Goal: Task Accomplishment & Management: Manage account settings

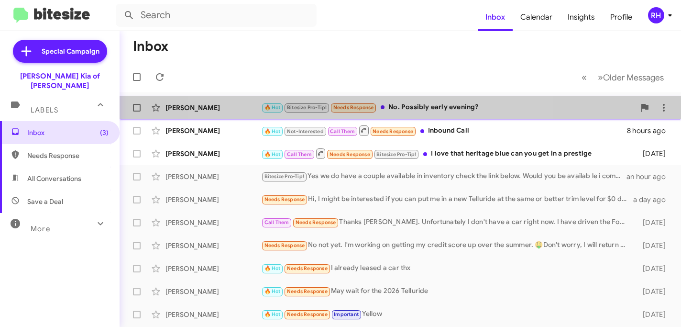
click at [374, 110] on small "Needs Response" at bounding box center [353, 107] width 45 height 9
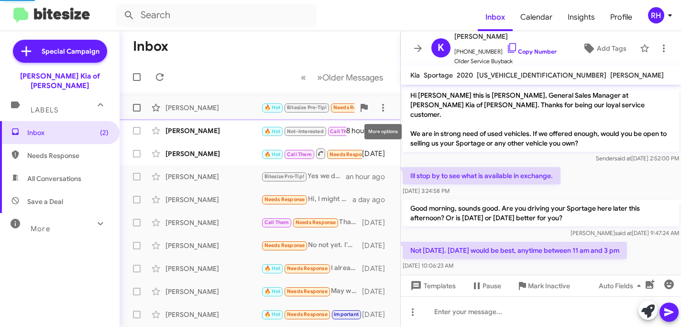
scroll to position [88, 0]
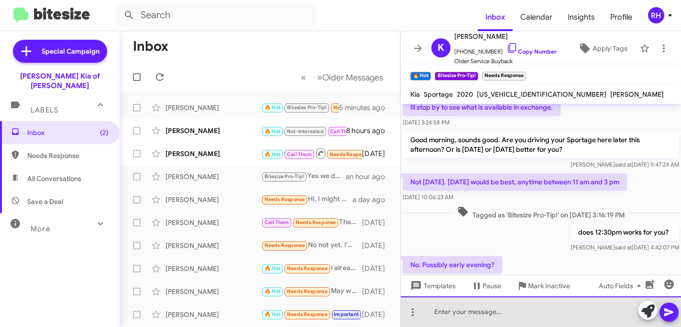
click at [448, 316] on div at bounding box center [541, 311] width 280 height 31
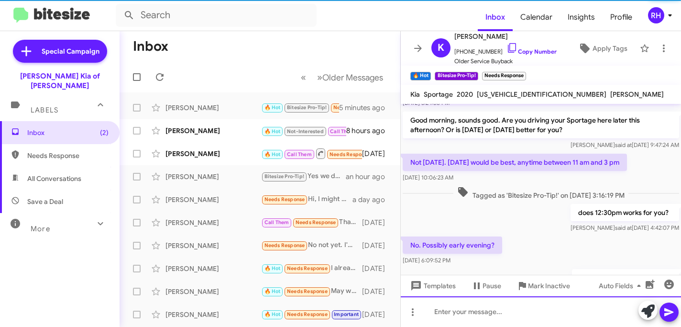
scroll to position [142, 0]
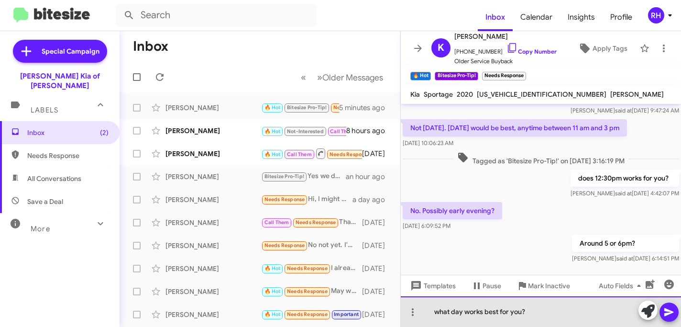
click at [524, 310] on div "what day works best for you?" at bounding box center [541, 311] width 280 height 31
drag, startPoint x: 528, startPoint y: 313, endPoint x: 434, endPoint y: 311, distance: 94.3
click at [434, 311] on div "what day works best for you?" at bounding box center [541, 311] width 280 height 31
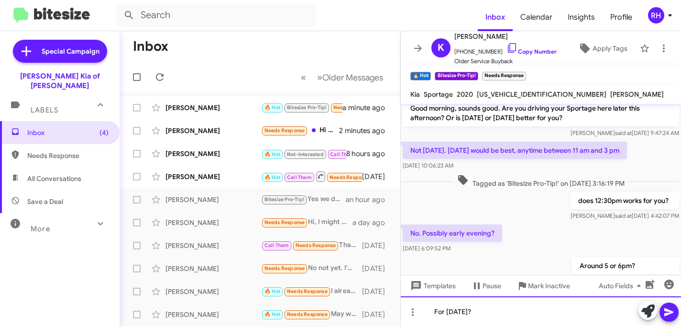
scroll to position [177, 0]
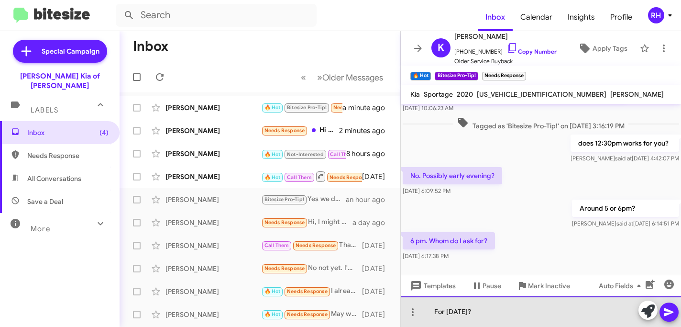
drag, startPoint x: 488, startPoint y: 313, endPoint x: 432, endPoint y: 310, distance: 56.5
click at [432, 310] on div "For tomorrow?" at bounding box center [541, 311] width 280 height 31
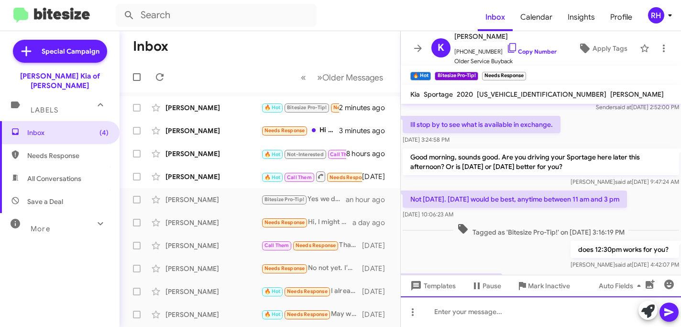
scroll to position [256, 0]
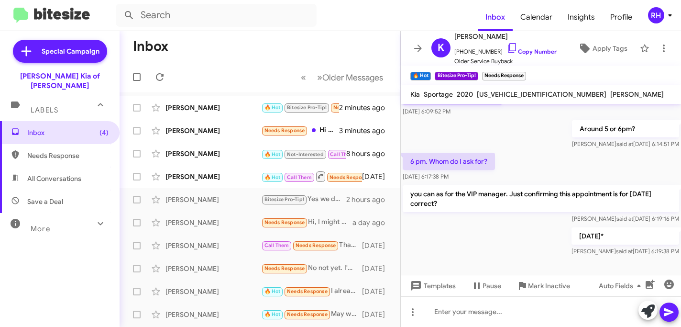
drag, startPoint x: 503, startPoint y: 48, endPoint x: 386, endPoint y: 1, distance: 126.3
click at [507, 47] on icon at bounding box center [512, 47] width 11 height 11
click at [416, 46] on icon at bounding box center [418, 48] width 11 height 11
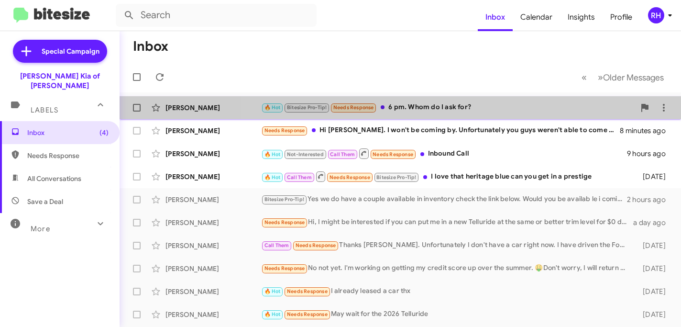
click at [456, 113] on div "Kayne Malinowski 🔥 Hot Bitesize Pro-Tip! Needs Response 6 pm. Whom do I ask for…" at bounding box center [400, 107] width 547 height 19
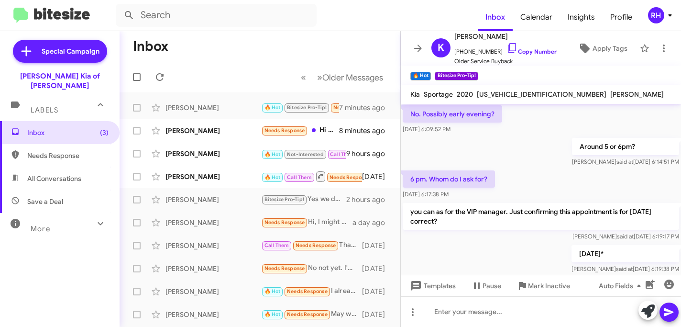
scroll to position [256, 0]
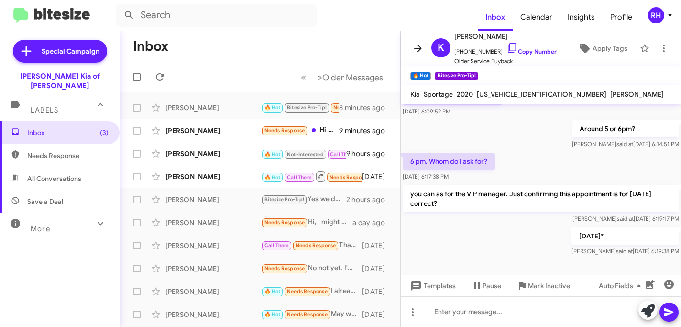
click at [419, 52] on icon at bounding box center [418, 48] width 11 height 11
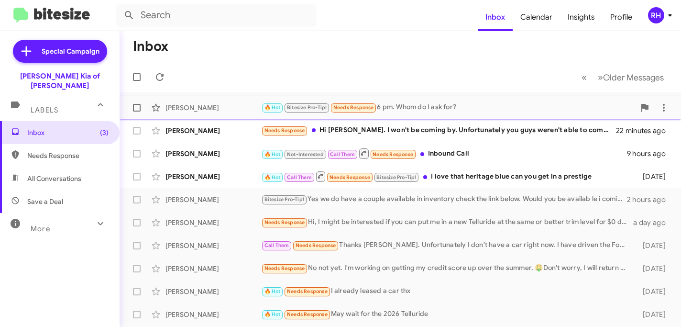
click at [412, 112] on div "🔥 Hot Bitesize Pro-Tip! Needs Response 6 pm. Whom do I ask for?" at bounding box center [448, 107] width 374 height 11
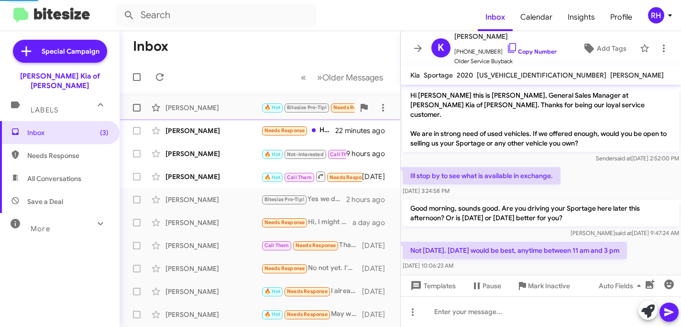
scroll to position [237, 0]
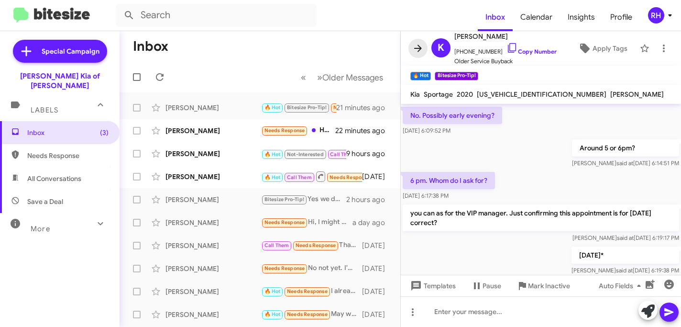
click at [417, 49] on icon at bounding box center [418, 48] width 11 height 11
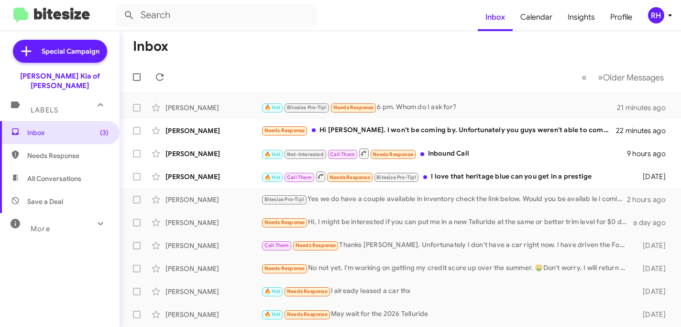
click at [654, 16] on div "RH" at bounding box center [656, 15] width 16 height 16
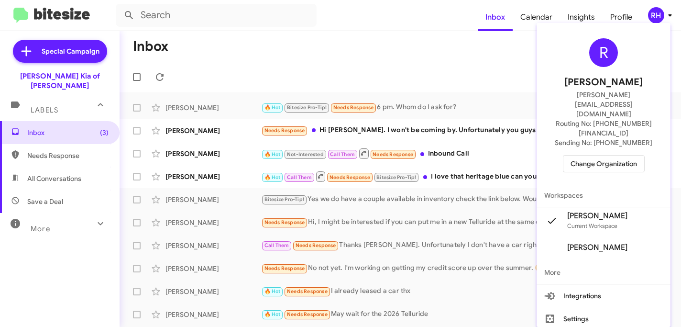
click at [597, 156] on span "Change Organization" at bounding box center [604, 164] width 67 height 16
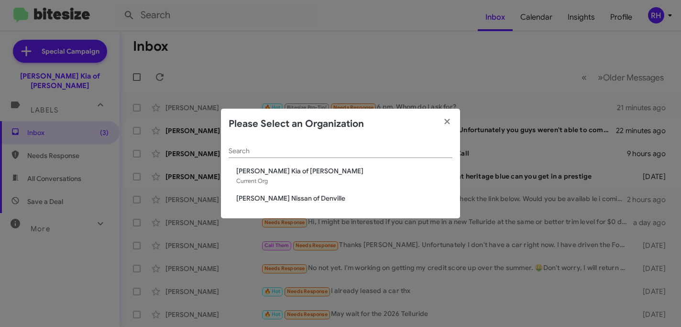
click at [302, 200] on span "[PERSON_NAME] Nissan of Denville" at bounding box center [344, 198] width 216 height 10
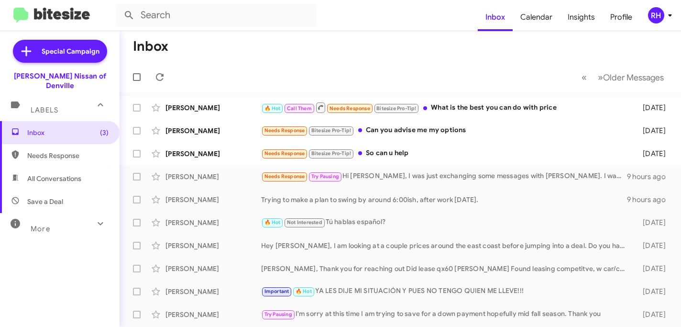
click at [655, 20] on div "RH" at bounding box center [656, 15] width 16 height 16
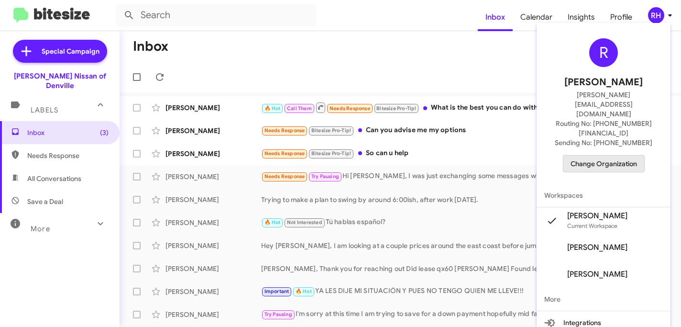
click at [599, 156] on span "Change Organization" at bounding box center [604, 164] width 67 height 16
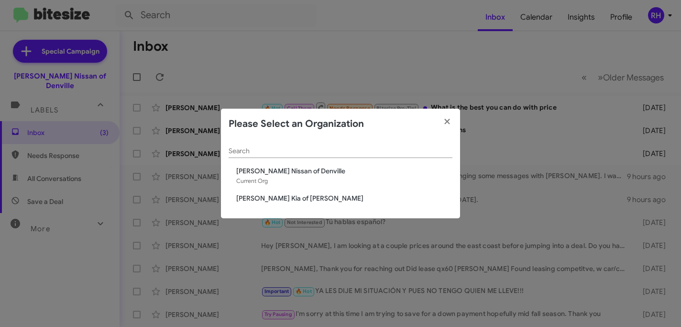
click at [300, 195] on span "[PERSON_NAME] Kia of [PERSON_NAME]" at bounding box center [344, 198] width 216 height 10
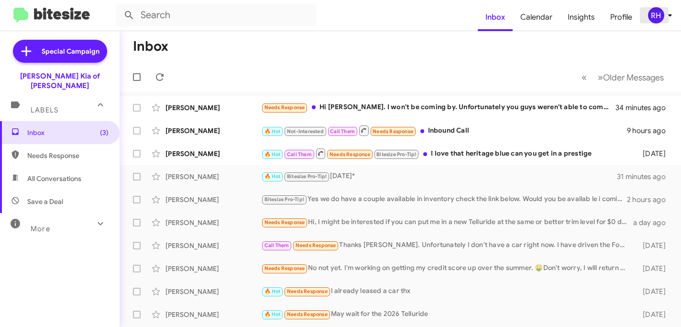
click at [670, 16] on icon at bounding box center [670, 15] width 11 height 11
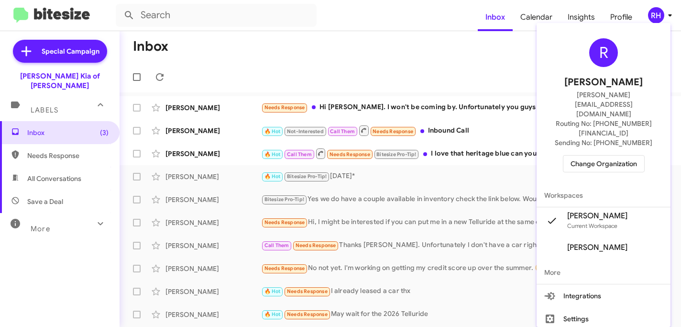
click at [613, 156] on span "Change Organization" at bounding box center [604, 164] width 67 height 16
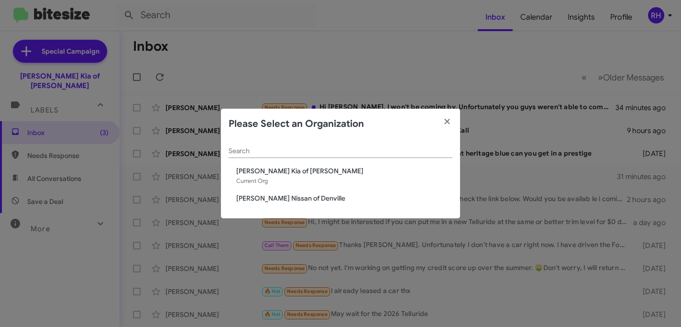
click at [314, 197] on span "[PERSON_NAME] Nissan of Denville" at bounding box center [344, 198] width 216 height 10
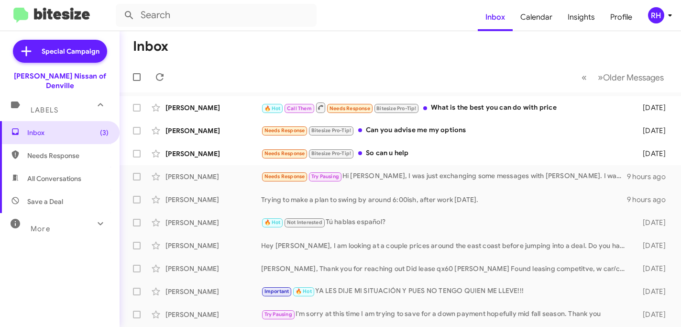
click at [657, 16] on div "RH" at bounding box center [656, 15] width 16 height 16
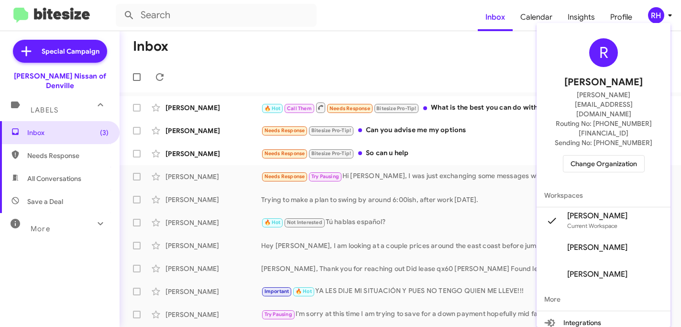
click at [601, 156] on span "Change Organization" at bounding box center [604, 164] width 67 height 16
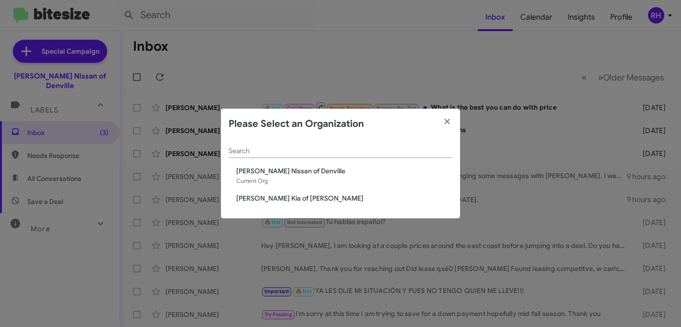
click at [302, 203] on div "Search Nielsen Nissan of Denville Current Org Nielsen Kia of Newton" at bounding box center [340, 178] width 239 height 79
click at [296, 200] on span "[PERSON_NAME] Kia of [PERSON_NAME]" at bounding box center [344, 198] width 216 height 10
